Goal: Contribute content

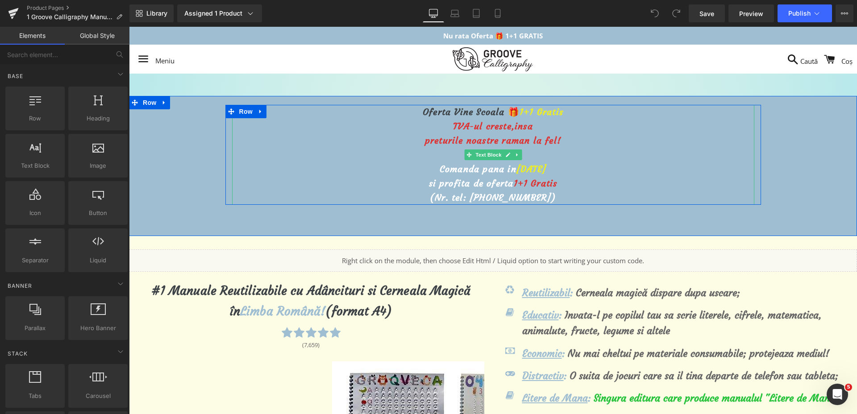
click at [517, 167] on span "[DATE]" at bounding box center [532, 168] width 30 height 11
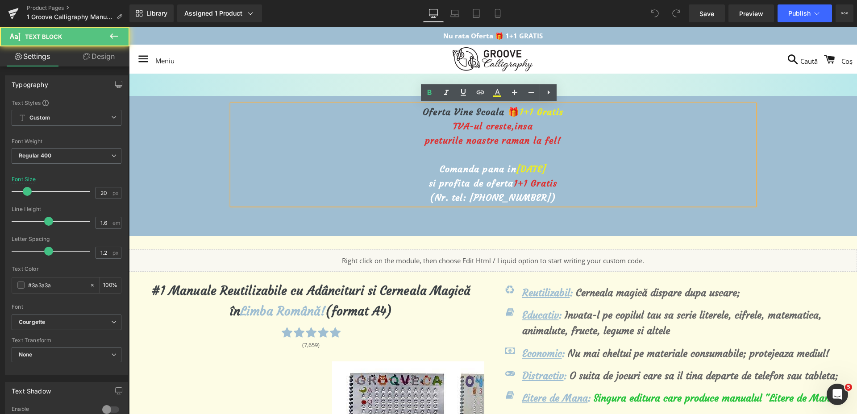
click at [517, 168] on span "[DATE]" at bounding box center [532, 168] width 30 height 11
drag, startPoint x: 559, startPoint y: 172, endPoint x: 505, endPoint y: 174, distance: 53.6
click at [517, 174] on span "[DATE]" at bounding box center [532, 168] width 30 height 11
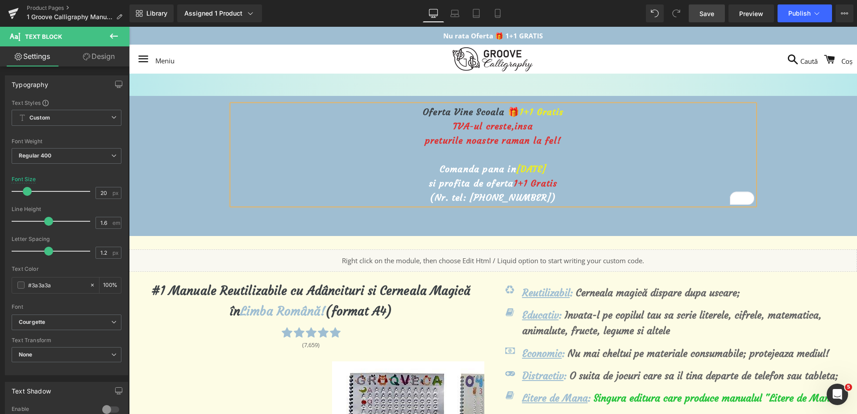
click at [711, 19] on link "Save" at bounding box center [707, 13] width 36 height 18
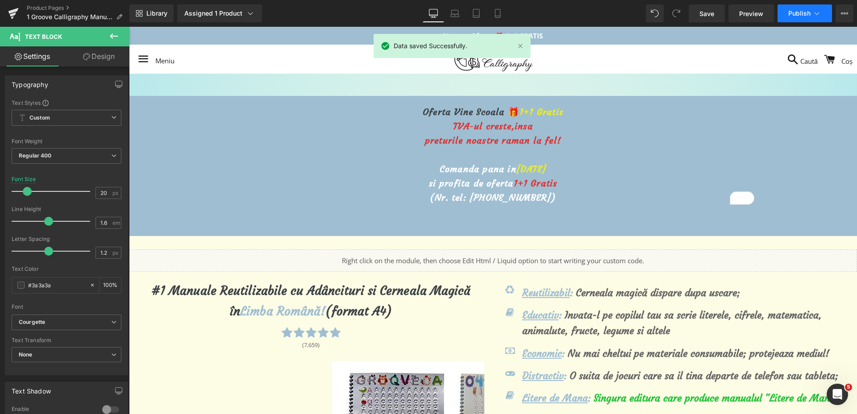
click at [809, 17] on button "Publish" at bounding box center [805, 13] width 54 height 18
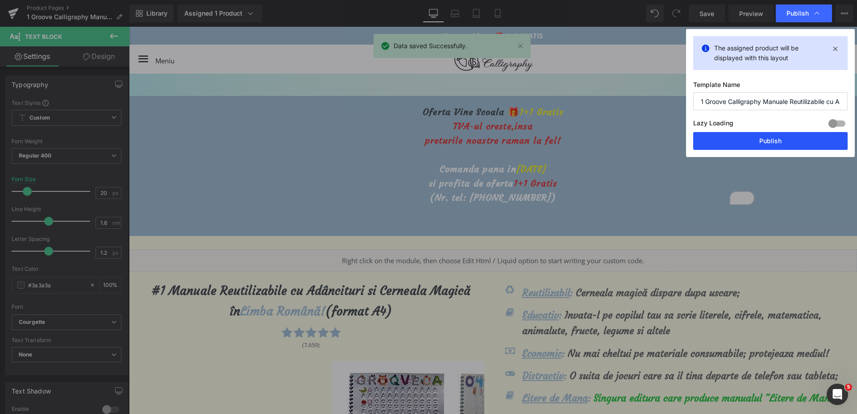
drag, startPoint x: 726, startPoint y: 146, endPoint x: 595, endPoint y: 115, distance: 134.1
click at [726, 146] on button "Publish" at bounding box center [770, 141] width 154 height 18
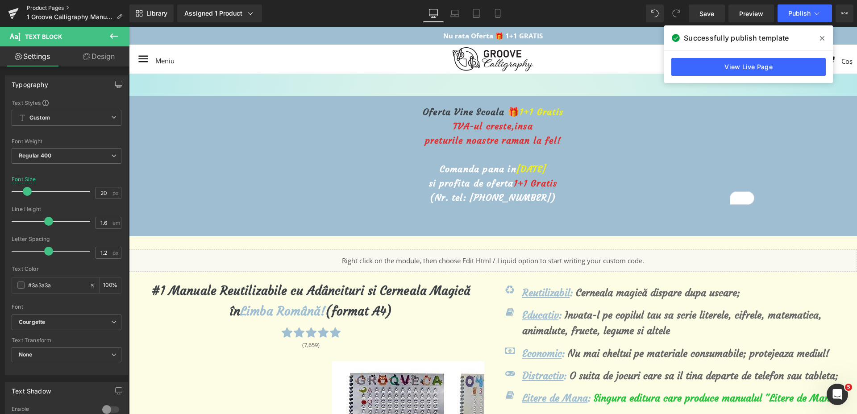
click at [28, 7] on link "Product Pages" at bounding box center [78, 7] width 103 height 7
